Goal: Navigation & Orientation: Find specific page/section

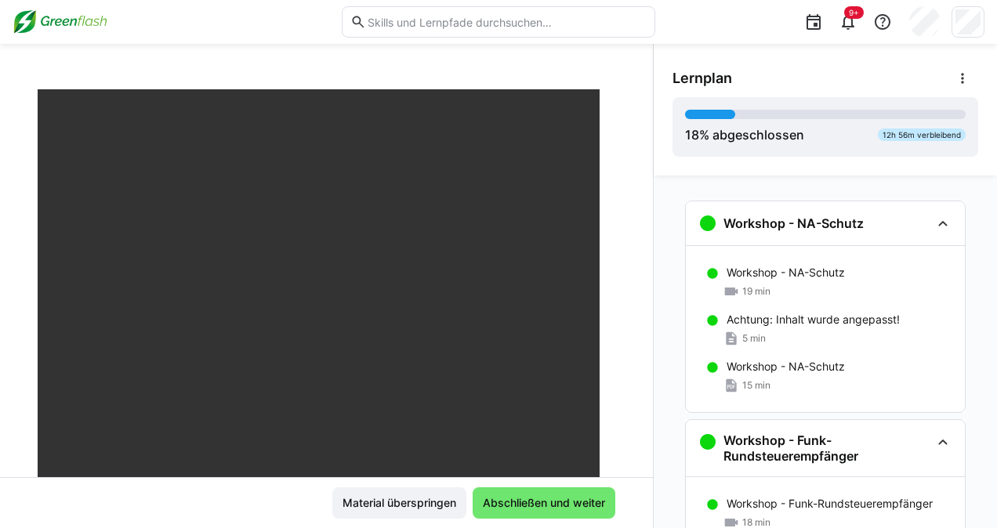
scroll to position [600, 0]
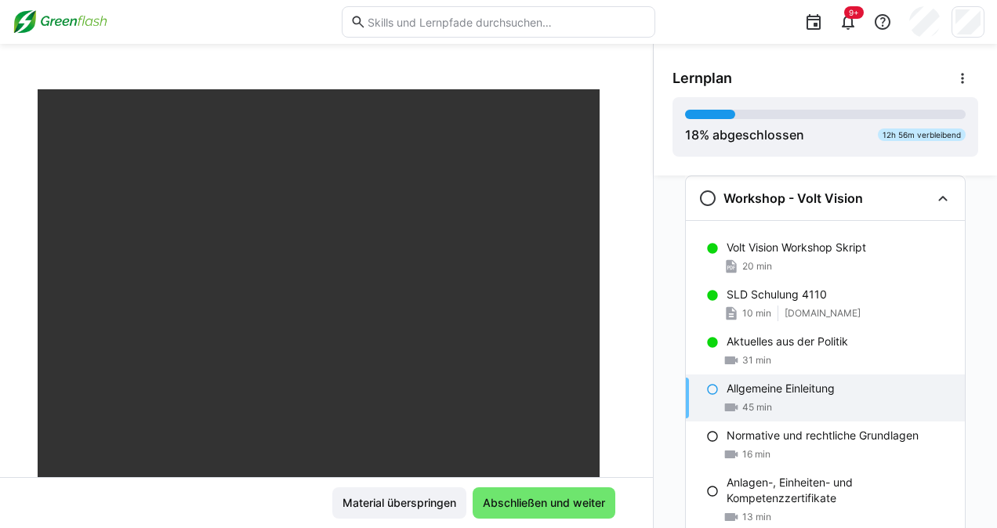
click at [43, 18] on img at bounding box center [60, 21] width 95 height 25
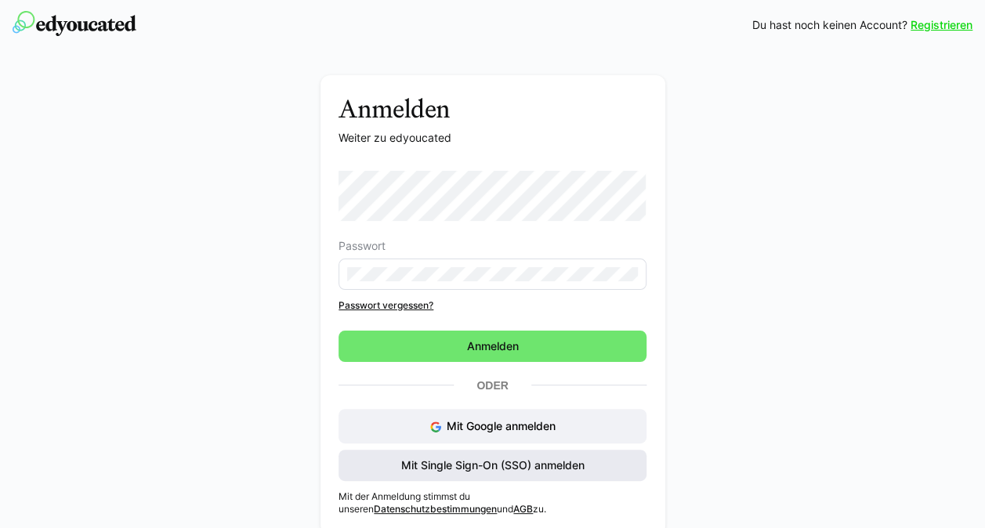
click at [453, 462] on span "Mit Single Sign-On (SSO) anmelden" at bounding box center [493, 466] width 188 height 16
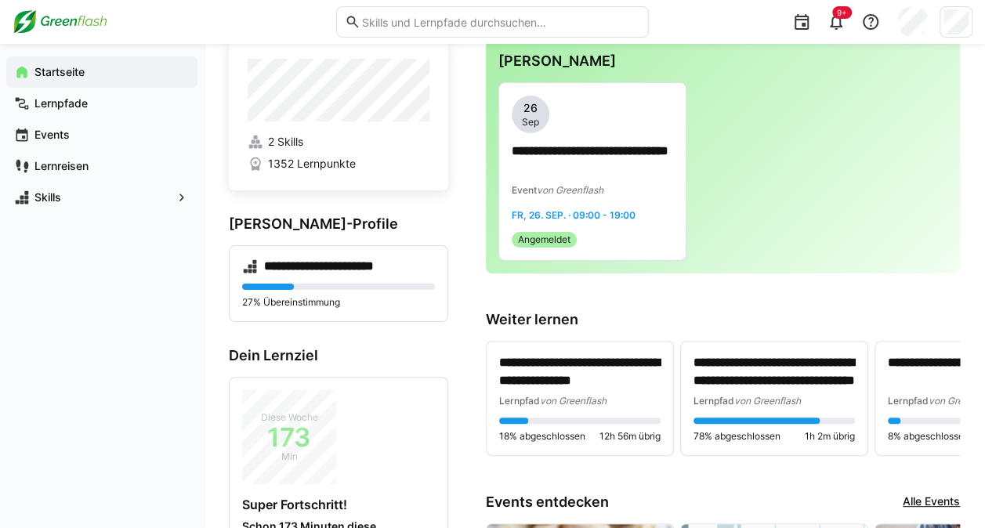
scroll to position [55, 0]
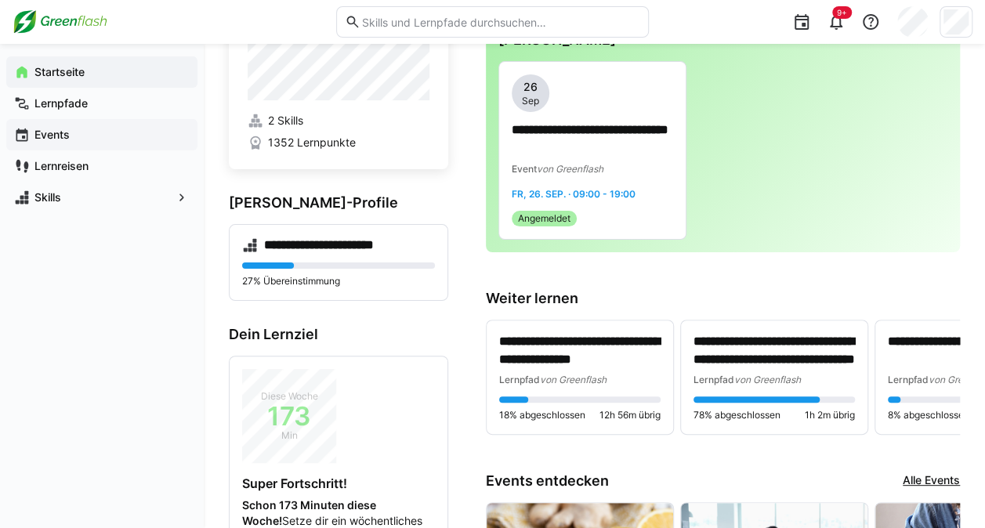
click at [73, 132] on span "Events" at bounding box center [111, 135] width 158 height 16
